Goal: Information Seeking & Learning: Check status

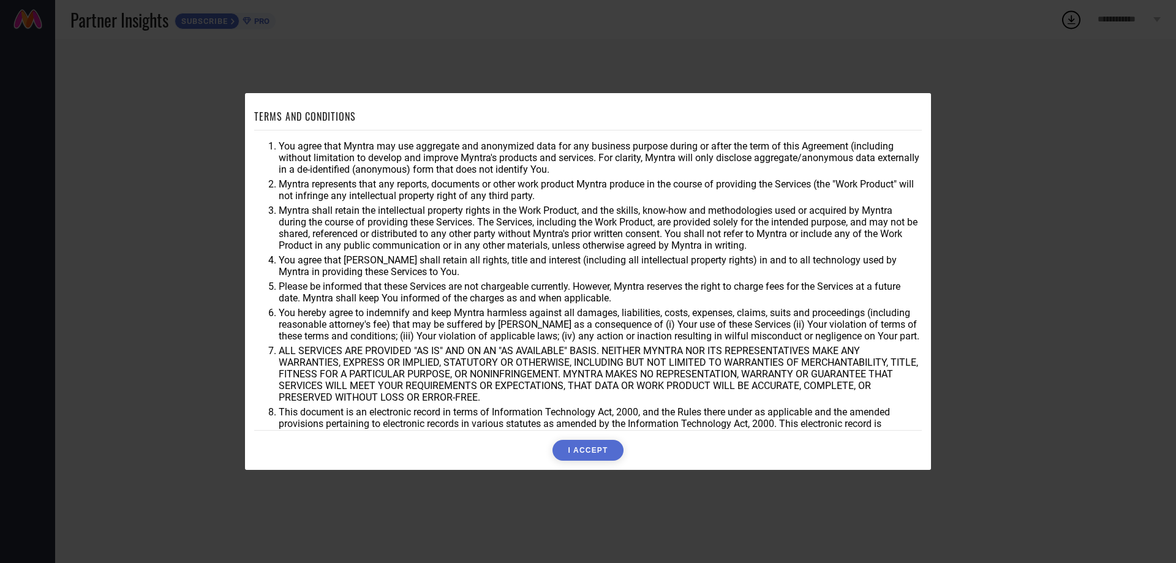
click at [583, 455] on button "I ACCEPT" at bounding box center [588, 450] width 70 height 21
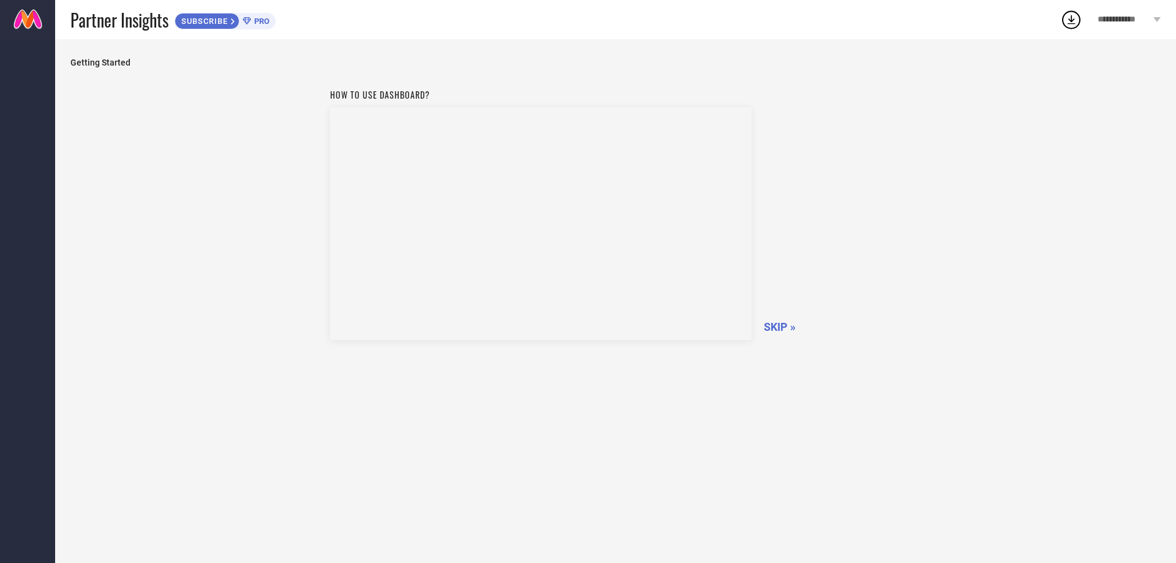
click at [779, 329] on span "SKIP »" at bounding box center [780, 326] width 32 height 13
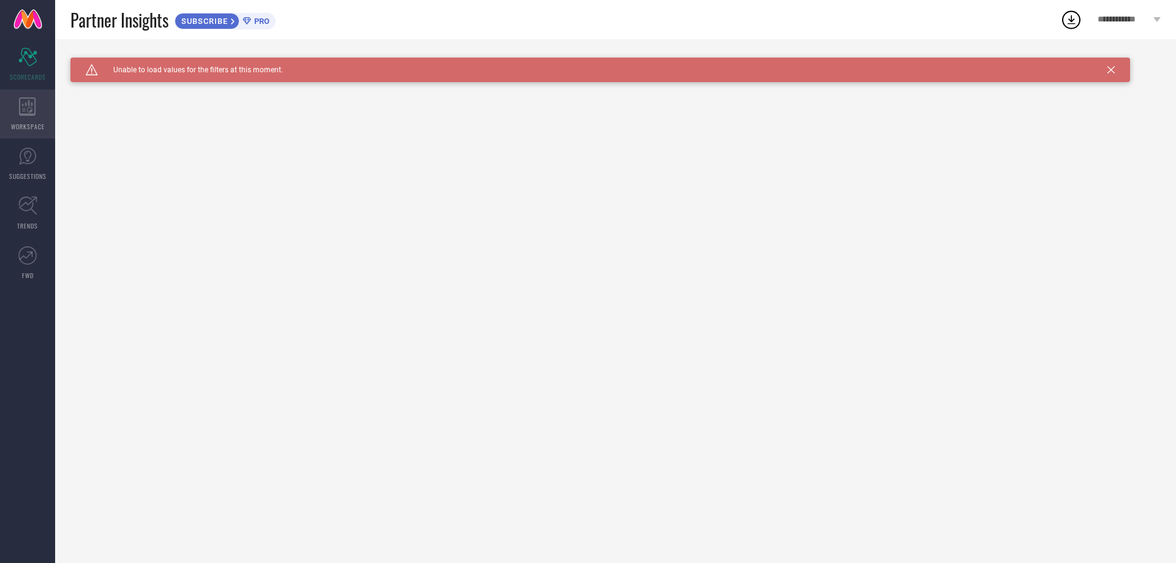
click at [32, 120] on div "WORKSPACE" at bounding box center [27, 113] width 55 height 49
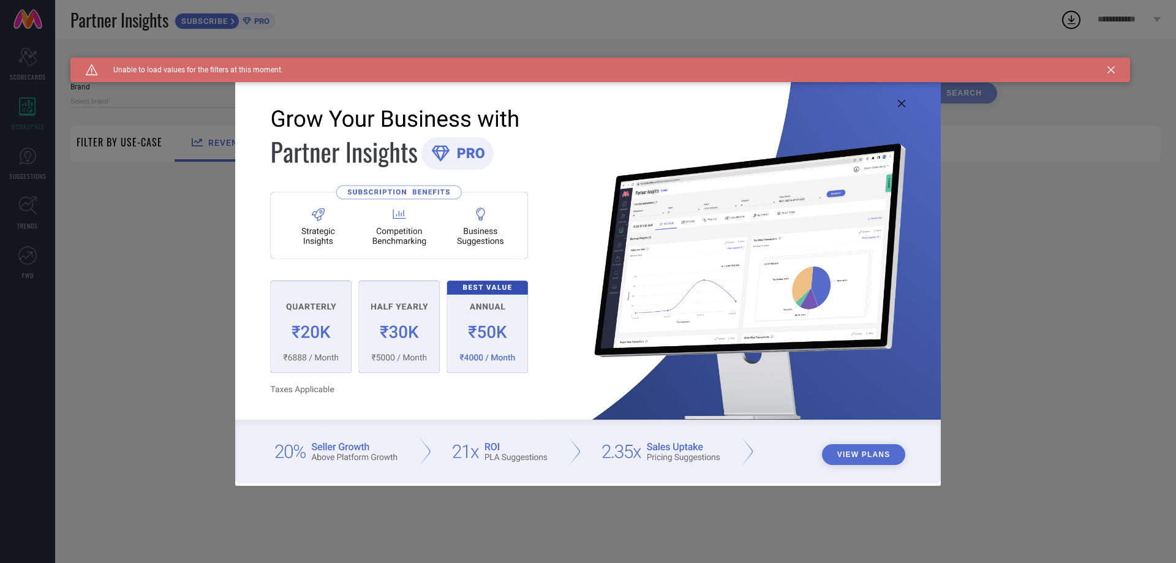
type input "1 STOP FASHION"
type input "All"
click at [902, 107] on icon at bounding box center [901, 103] width 7 height 7
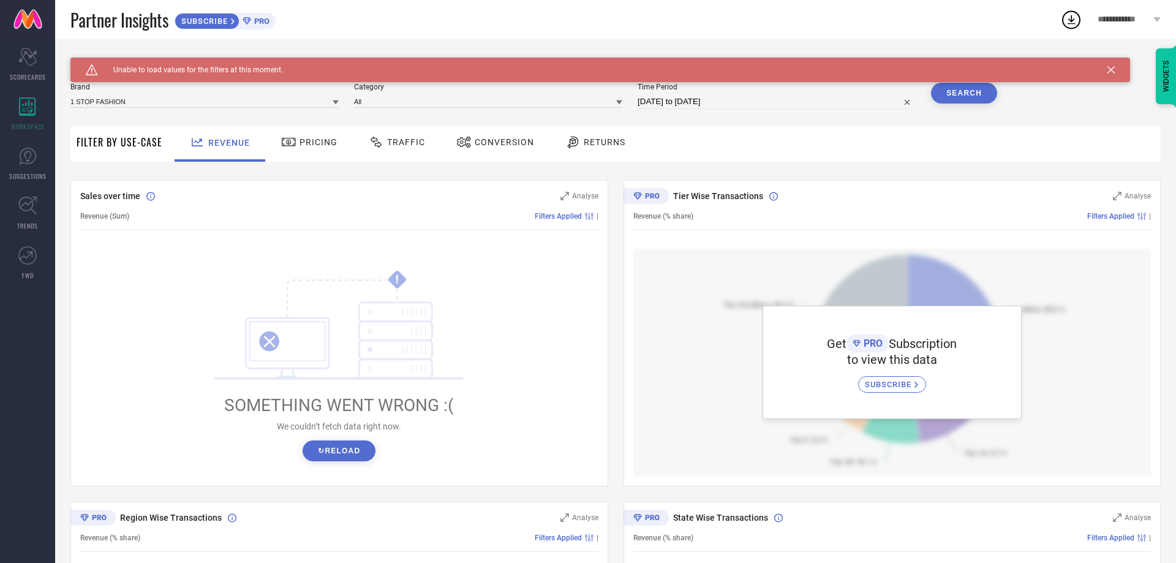
click at [307, 146] on span "Pricing" at bounding box center [319, 142] width 38 height 10
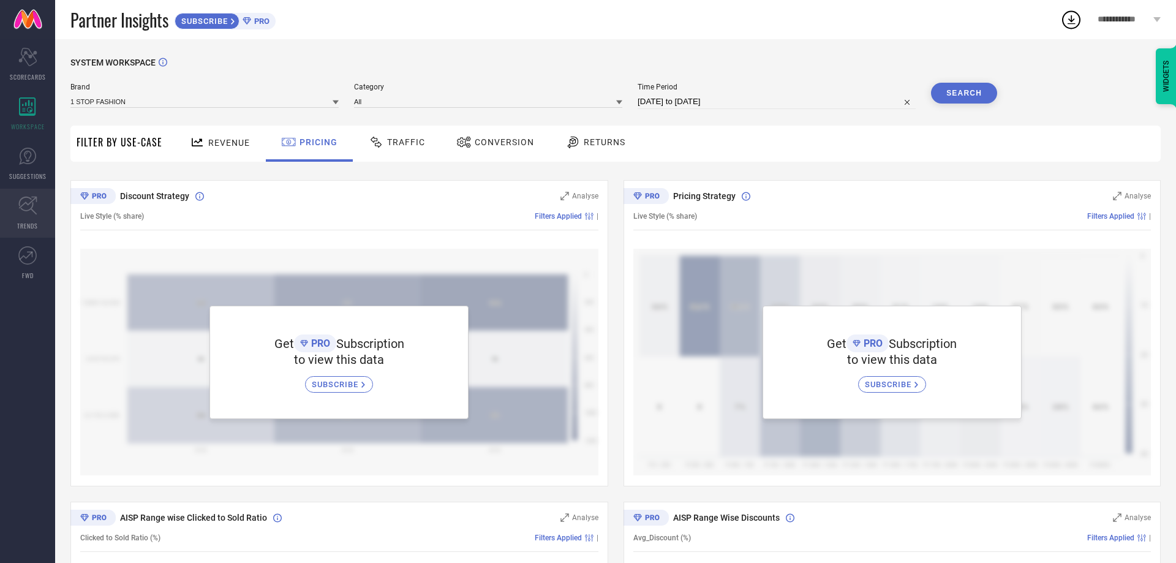
click at [41, 229] on link "TRENDS" at bounding box center [27, 213] width 55 height 49
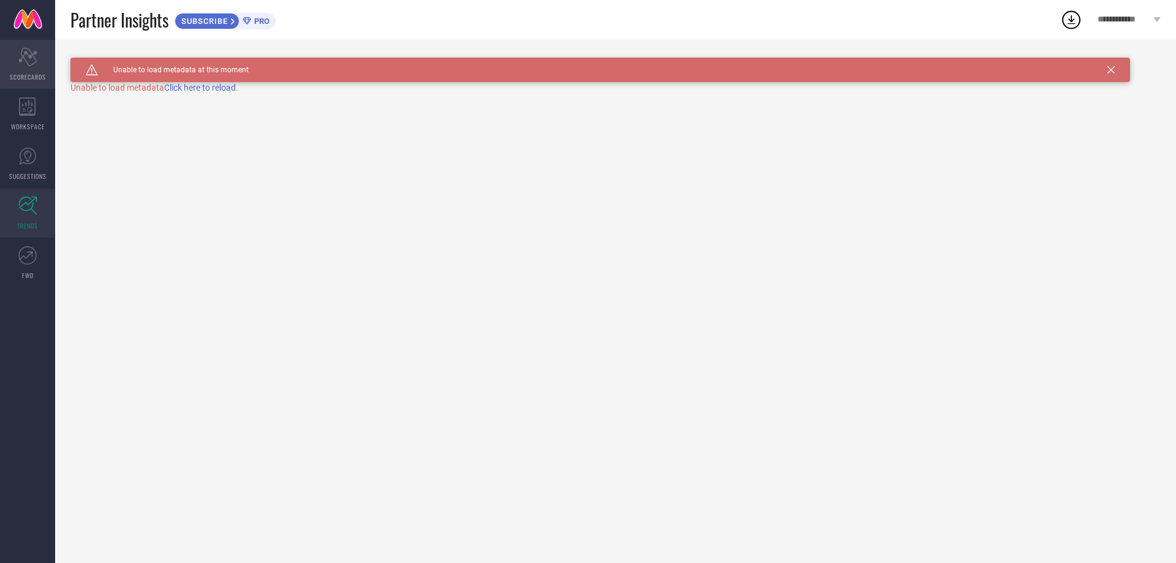
click at [35, 64] on icon "Scorecard" at bounding box center [27, 57] width 19 height 18
